Goal: Task Accomplishment & Management: Use online tool/utility

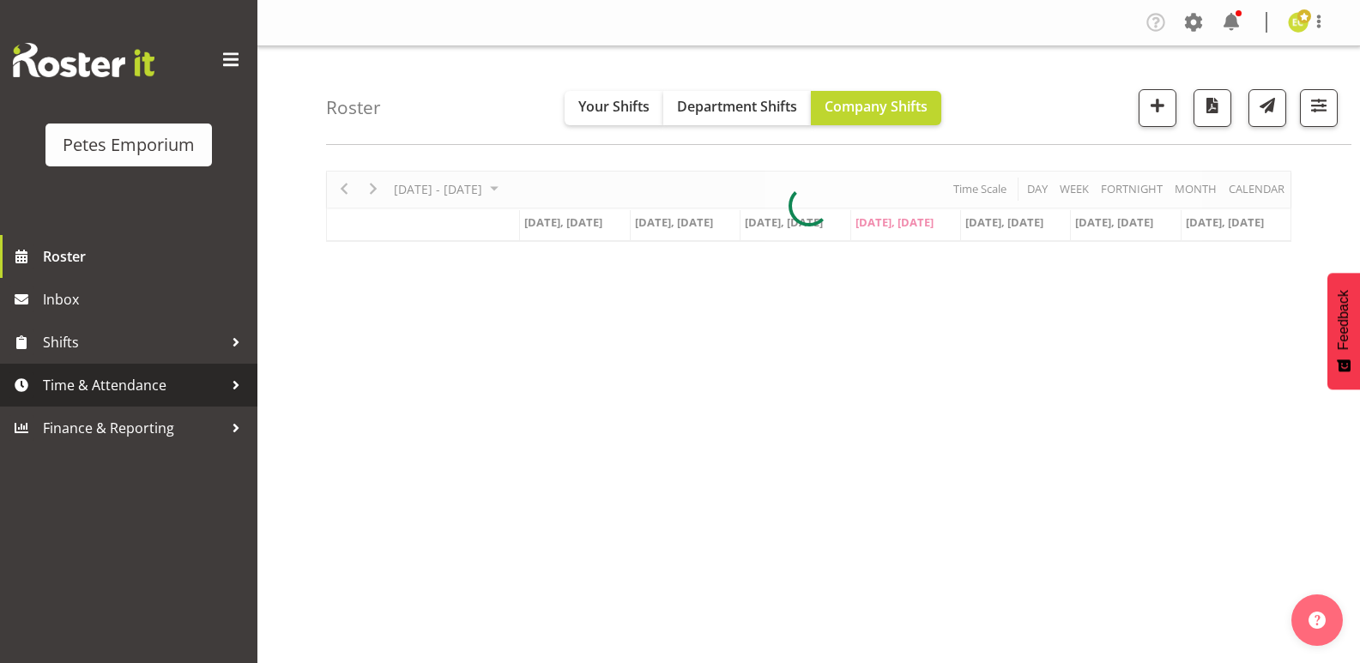
click at [110, 396] on span "Time & Attendance" at bounding box center [133, 385] width 180 height 26
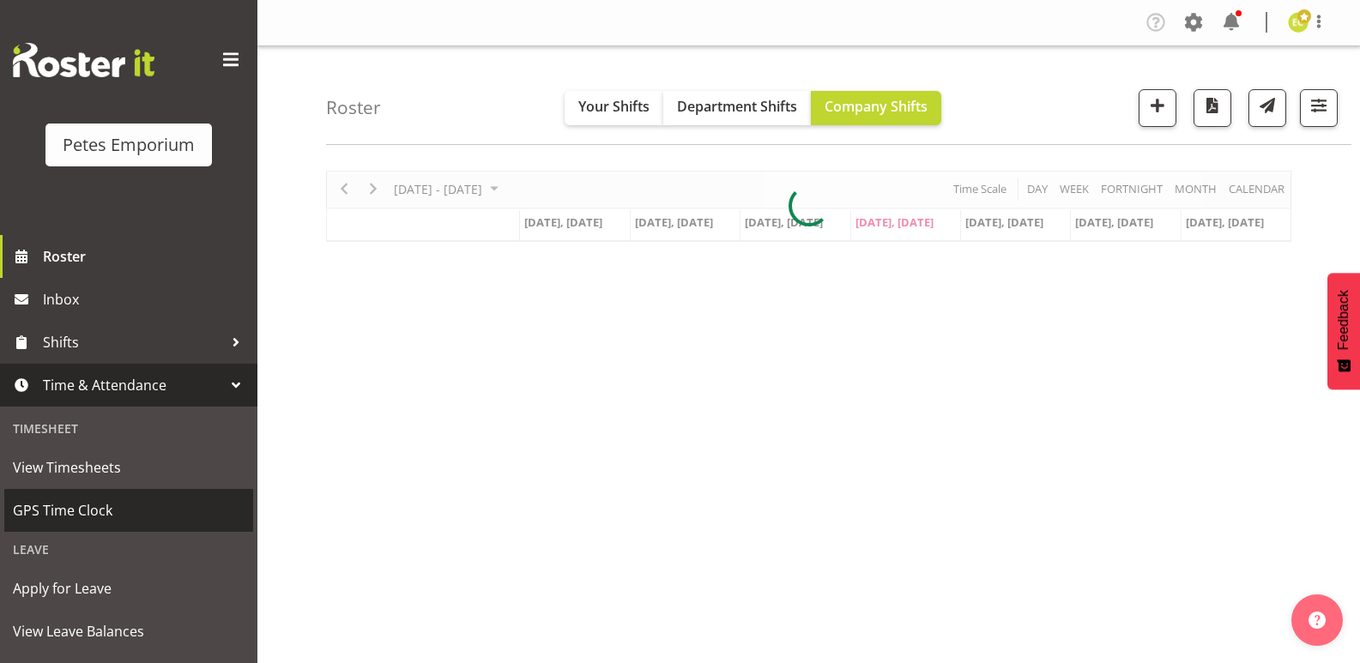
click at [101, 511] on span "GPS Time Clock" at bounding box center [129, 511] width 232 height 26
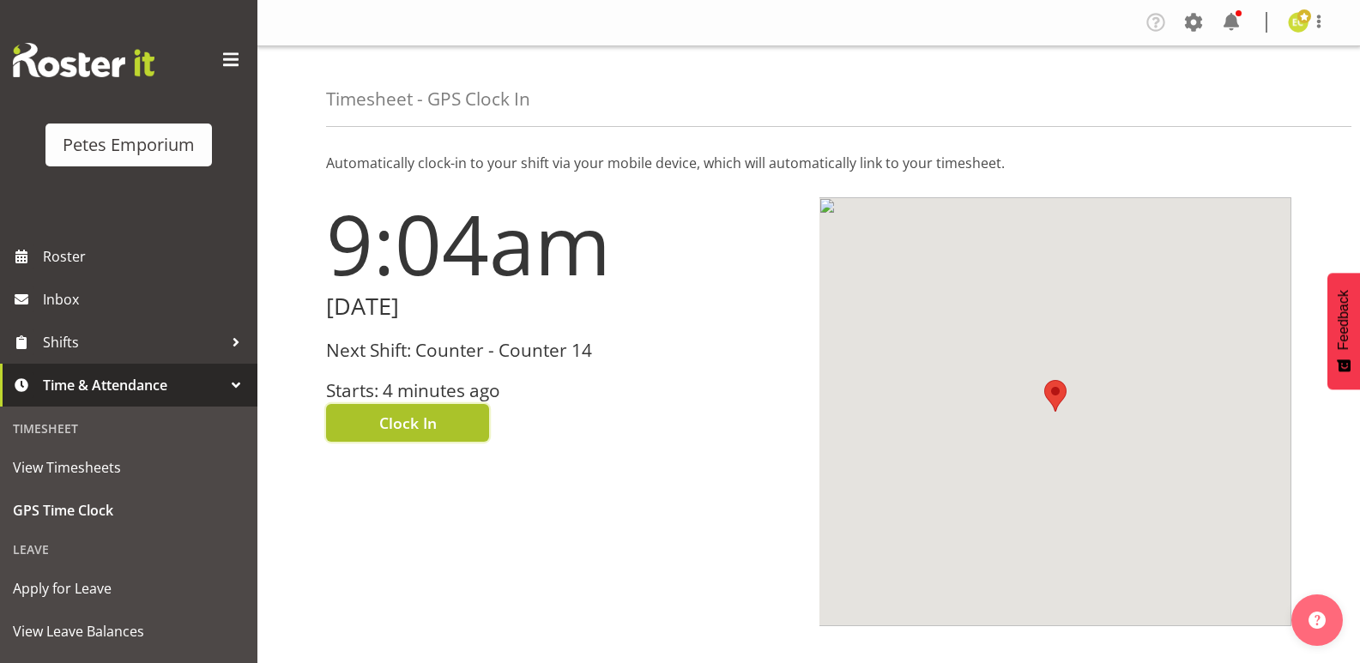
click at [457, 427] on button "Clock In" at bounding box center [407, 423] width 163 height 38
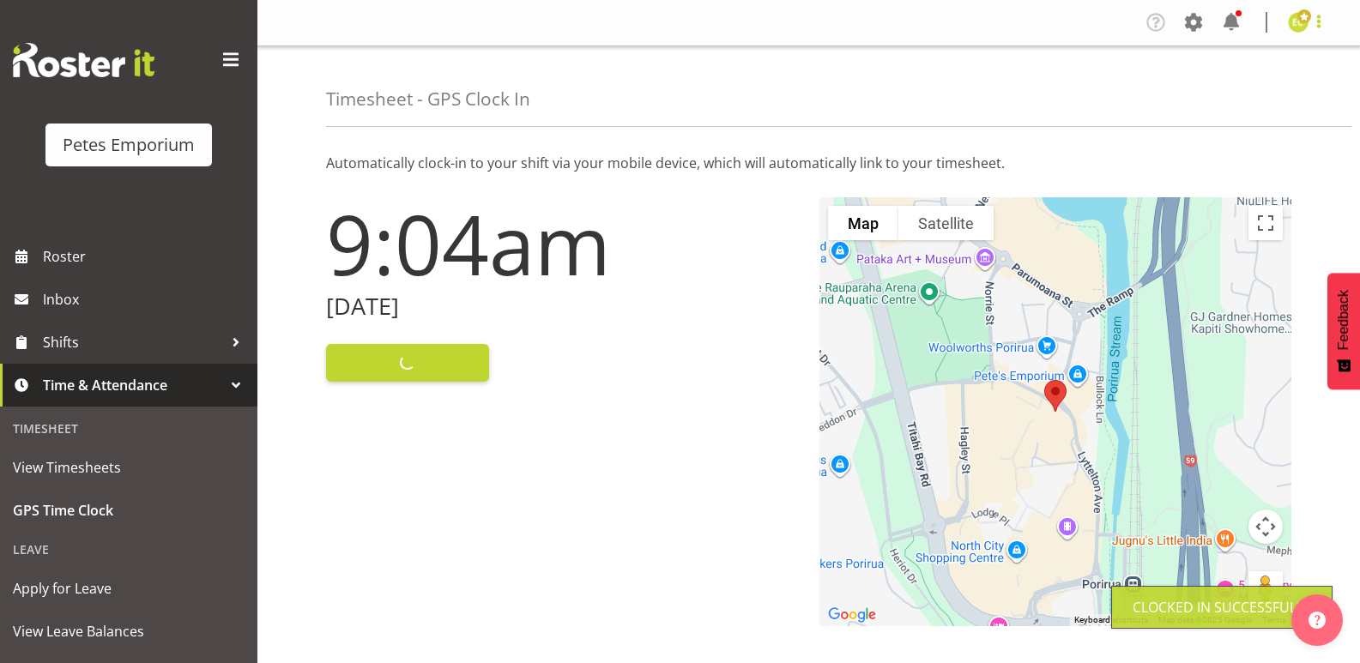
click at [1318, 25] on span at bounding box center [1319, 21] width 21 height 21
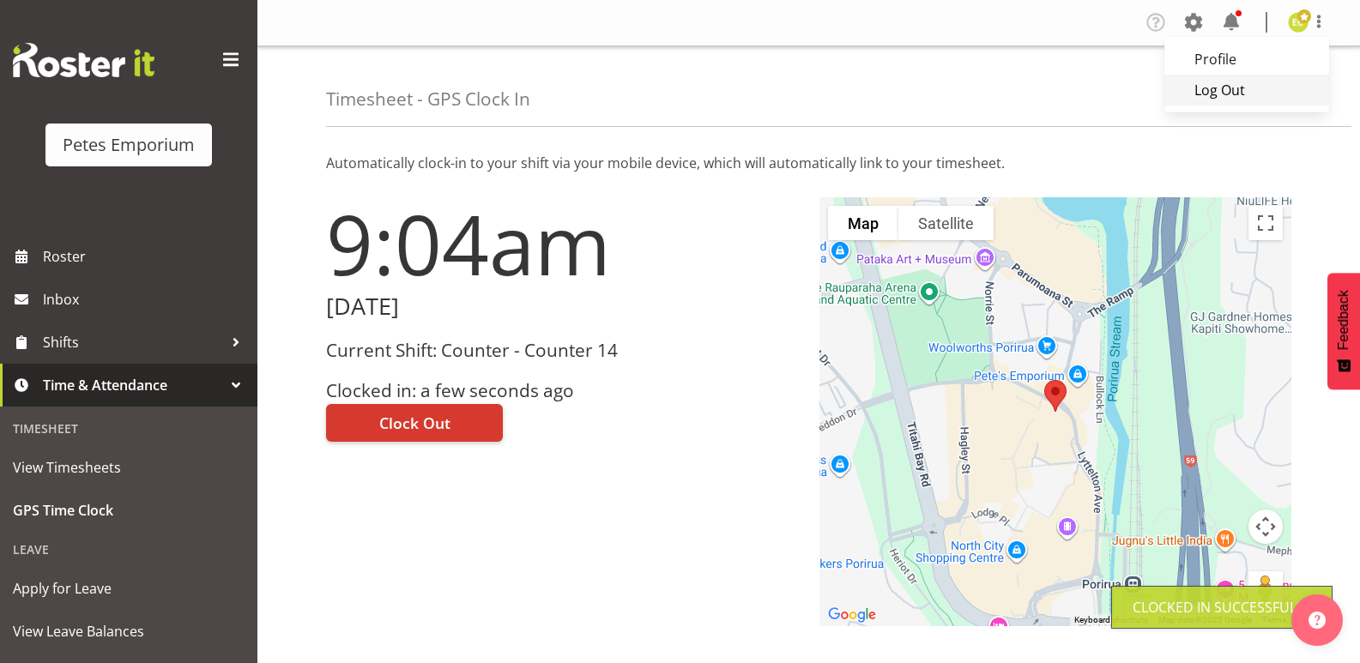
click at [1213, 94] on link "Log Out" at bounding box center [1246, 90] width 165 height 31
